Goal: Task Accomplishment & Management: Use online tool/utility

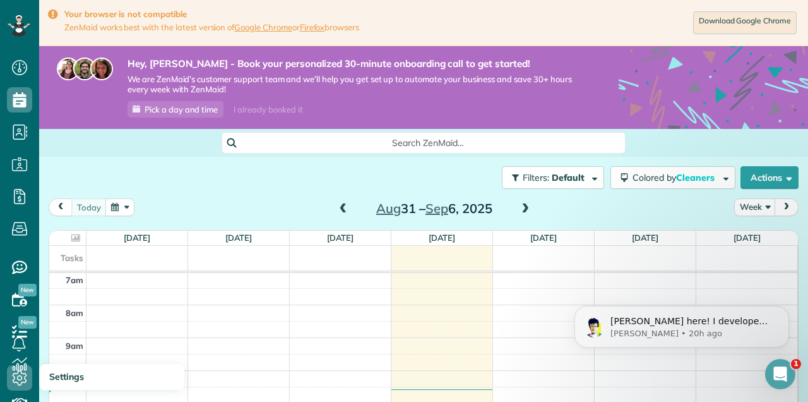
click at [16, 382] on use at bounding box center [20, 377] width 15 height 15
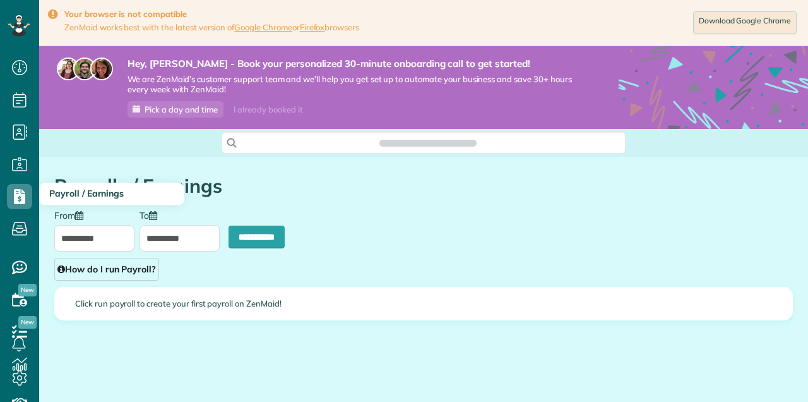
type input "**********"
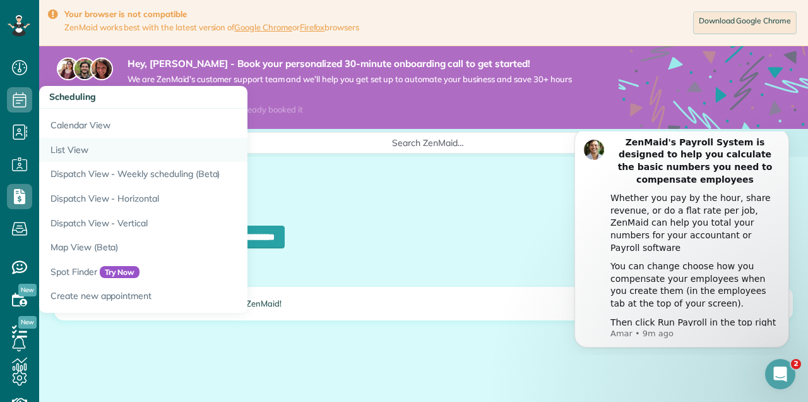
click at [79, 150] on link "List View" at bounding box center [197, 150] width 316 height 25
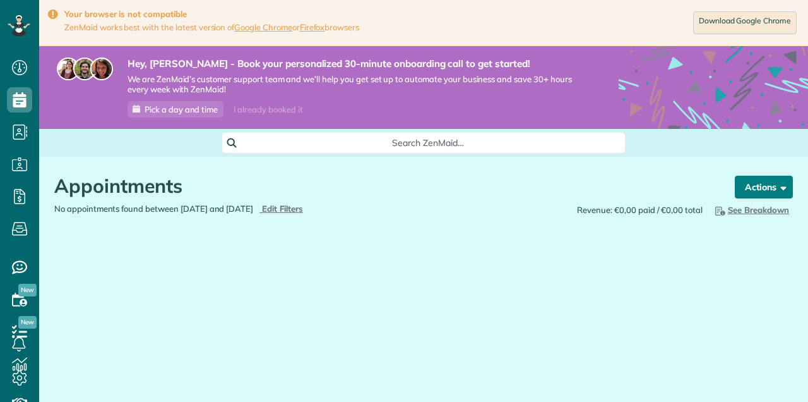
scroll to position [6, 6]
click at [784, 189] on span "button" at bounding box center [781, 186] width 9 height 9
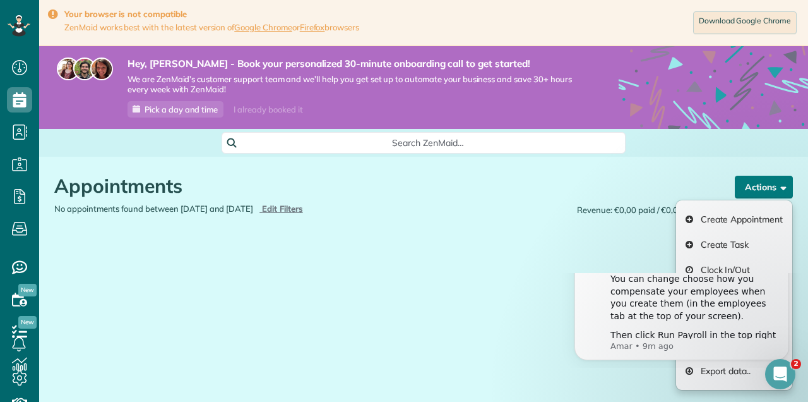
scroll to position [0, 0]
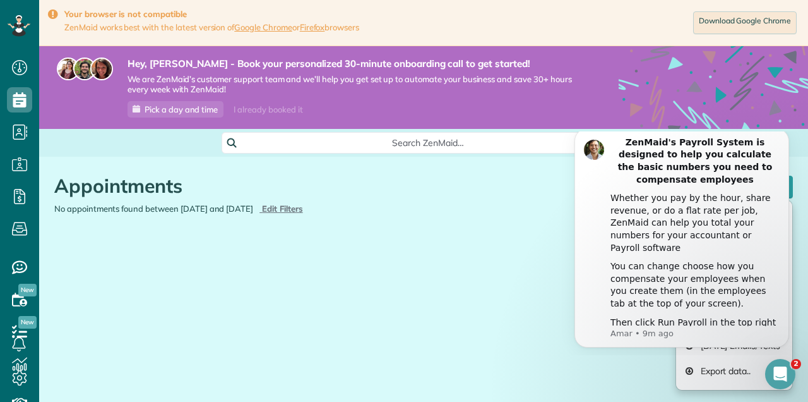
click at [530, 260] on div "Appointments the List View [2 min] Schedule Changes Actions Create Appointment …" at bounding box center [424, 228] width 758 height 143
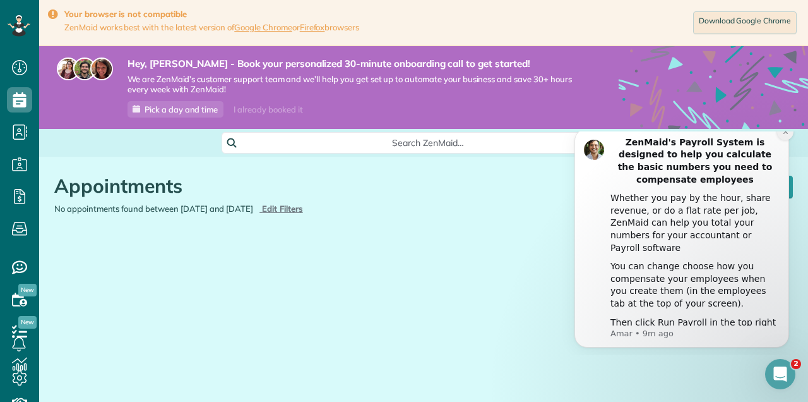
click at [787, 134] on icon "Dismiss notification" at bounding box center [785, 131] width 4 height 4
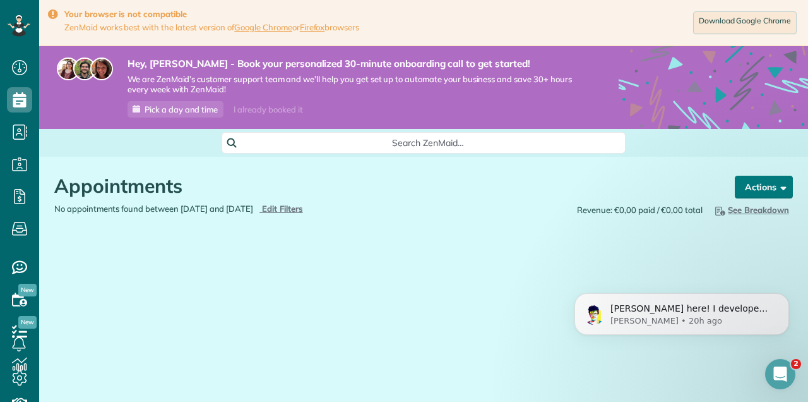
click at [760, 193] on button "Actions" at bounding box center [764, 187] width 58 height 23
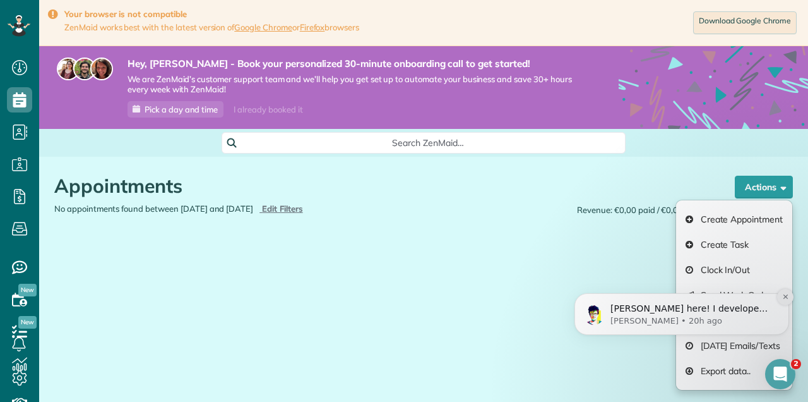
click at [787, 297] on icon "Dismiss notification" at bounding box center [785, 296] width 7 height 7
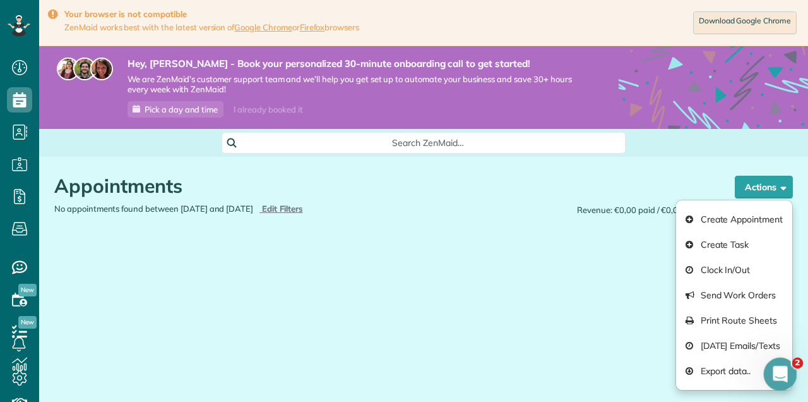
click at [792, 381] on div "Open Intercom Messenger" at bounding box center [778, 372] width 30 height 30
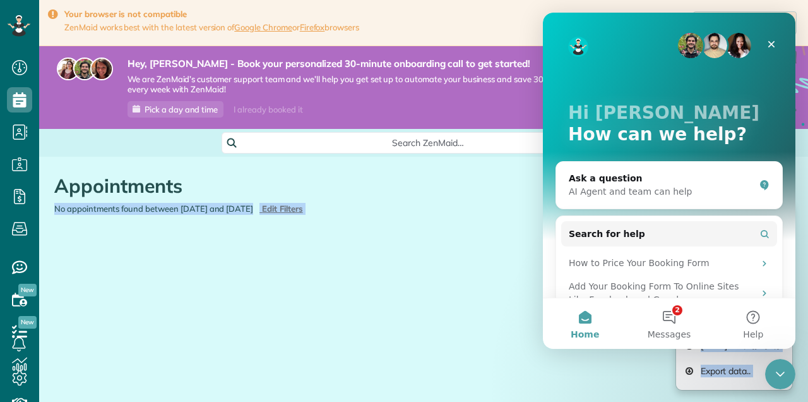
drag, startPoint x: 1338, startPoint y: 177, endPoint x: 787, endPoint y: 239, distance: 554.6
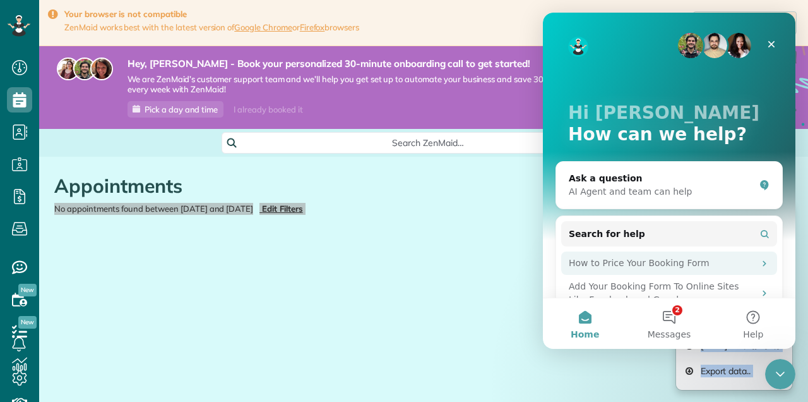
click at [675, 266] on div "How to Price Your Booking Form" at bounding box center [662, 262] width 186 height 13
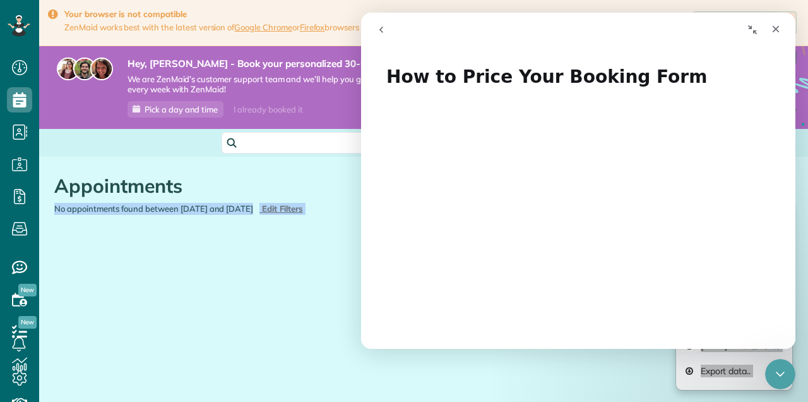
click at [148, 229] on div "Appointments the List View [2 min] Schedule Changes Actions Create Appointment …" at bounding box center [424, 228] width 758 height 143
